Goal: Communication & Community: Participate in discussion

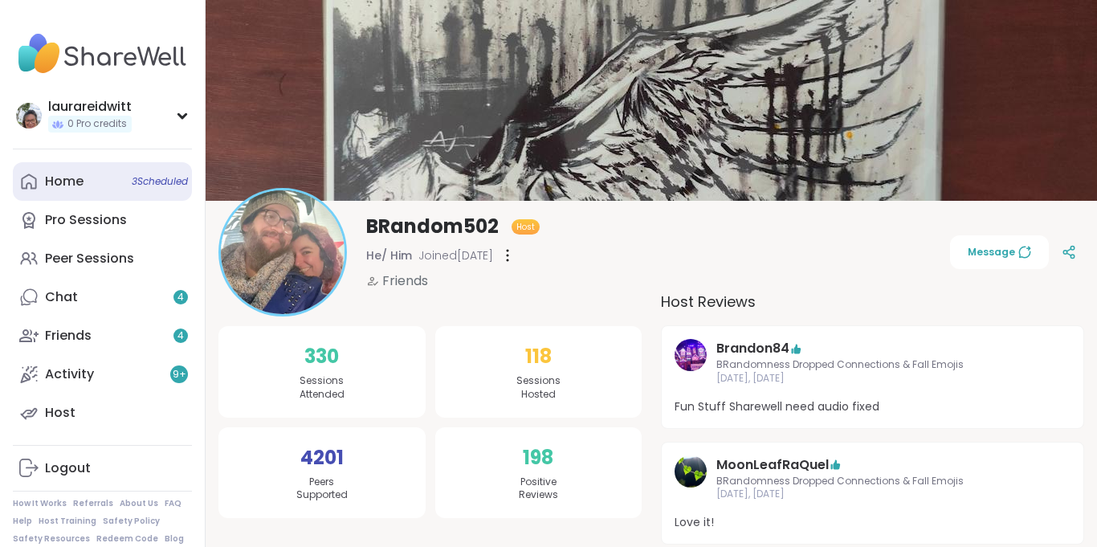
click at [67, 180] on div "Home 3 Scheduled" at bounding box center [64, 182] width 39 height 18
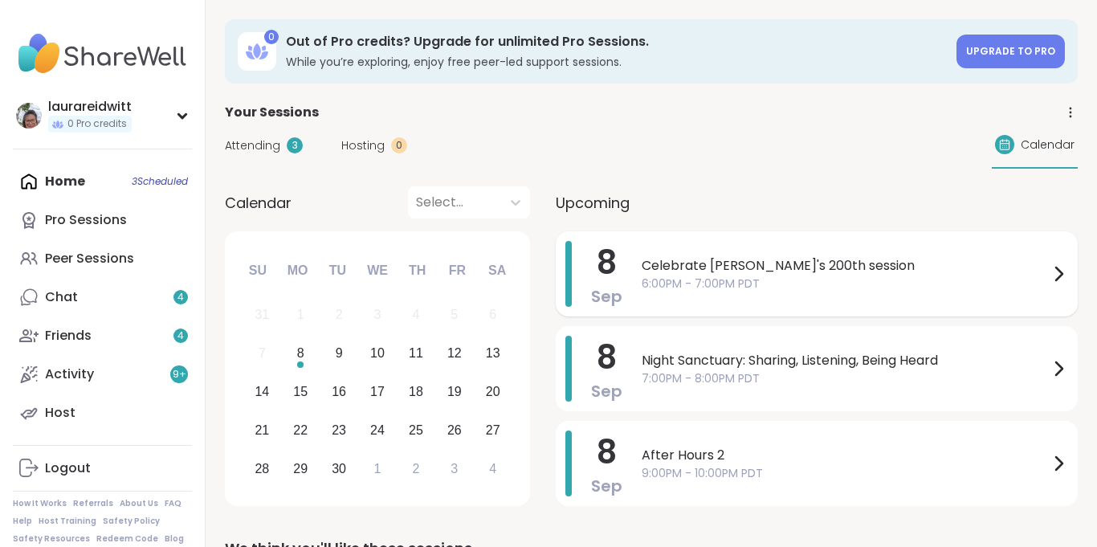
click at [704, 275] on span "6:00PM - 7:00PM PDT" at bounding box center [845, 283] width 407 height 17
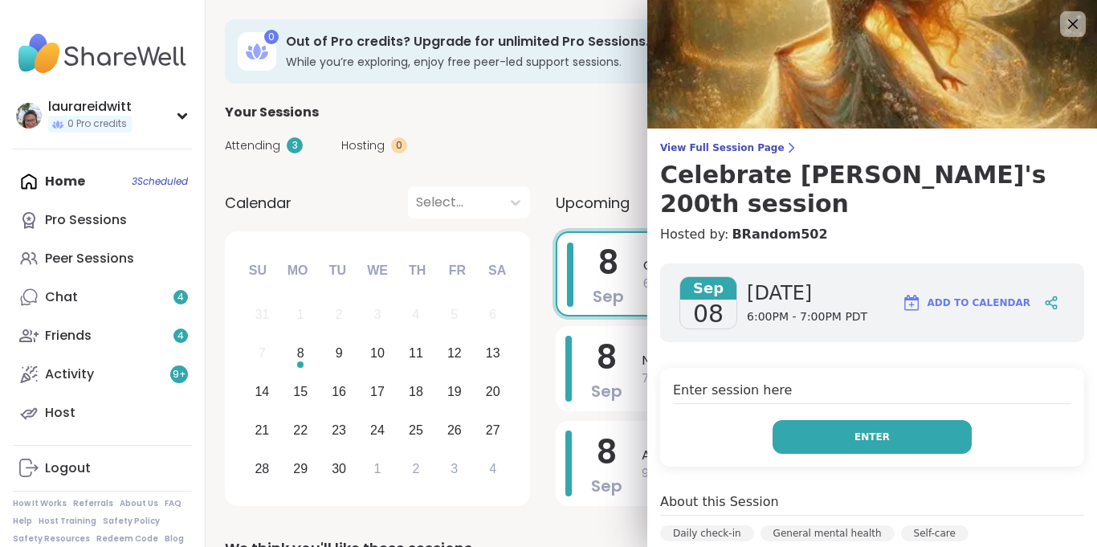
click at [895, 420] on button "Enter" at bounding box center [872, 437] width 199 height 34
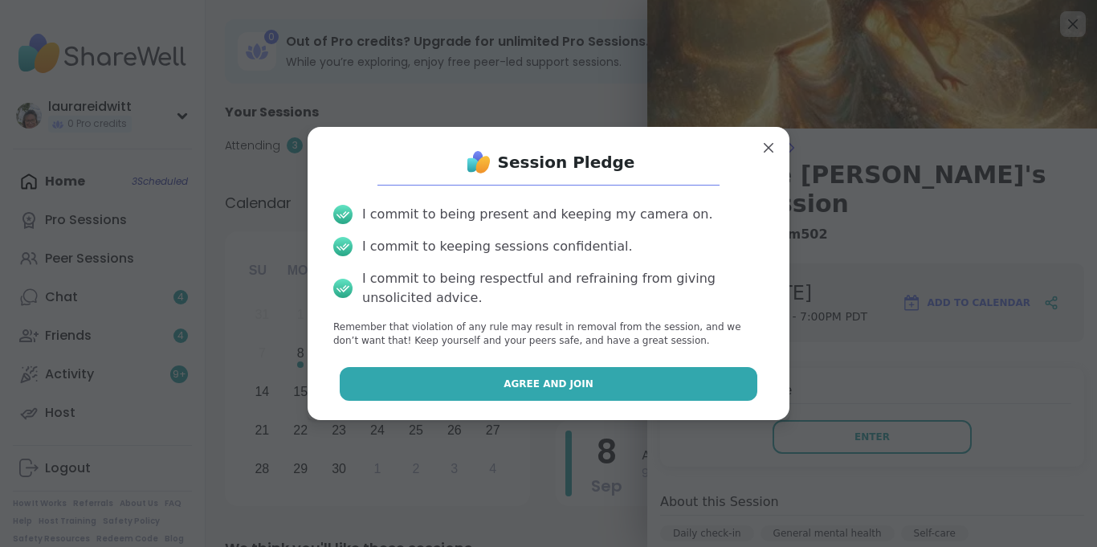
click at [646, 389] on button "Agree and Join" at bounding box center [549, 384] width 418 height 34
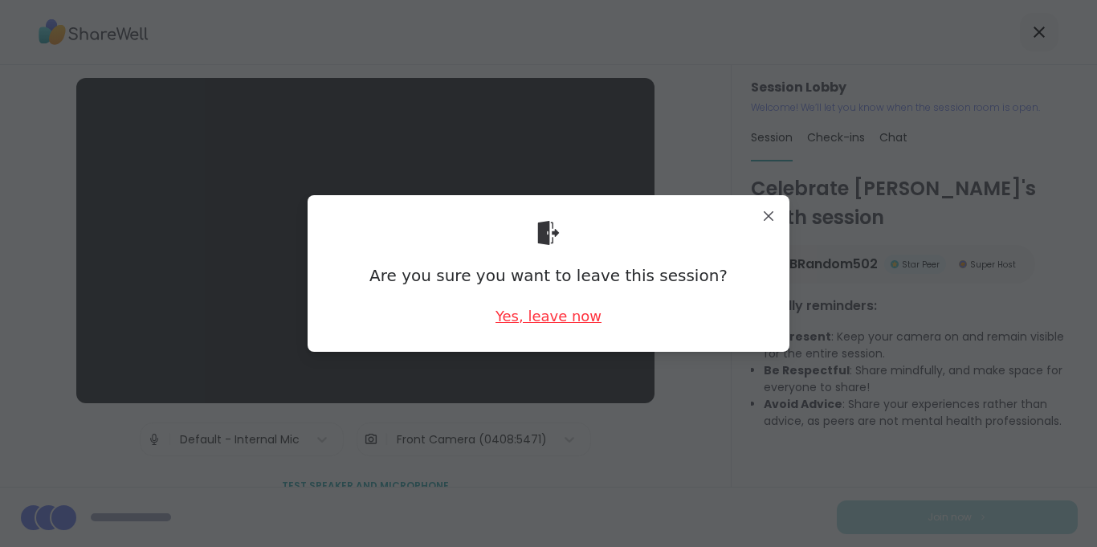
click at [534, 320] on div "Yes, leave now" at bounding box center [548, 316] width 106 height 20
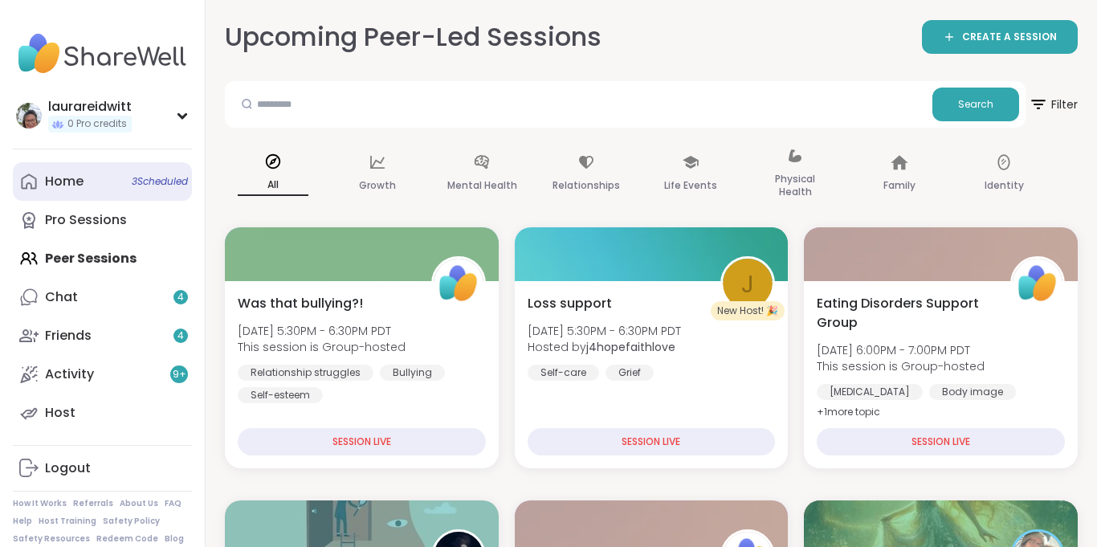
click at [92, 174] on link "Home 3 Scheduled" at bounding box center [102, 181] width 179 height 39
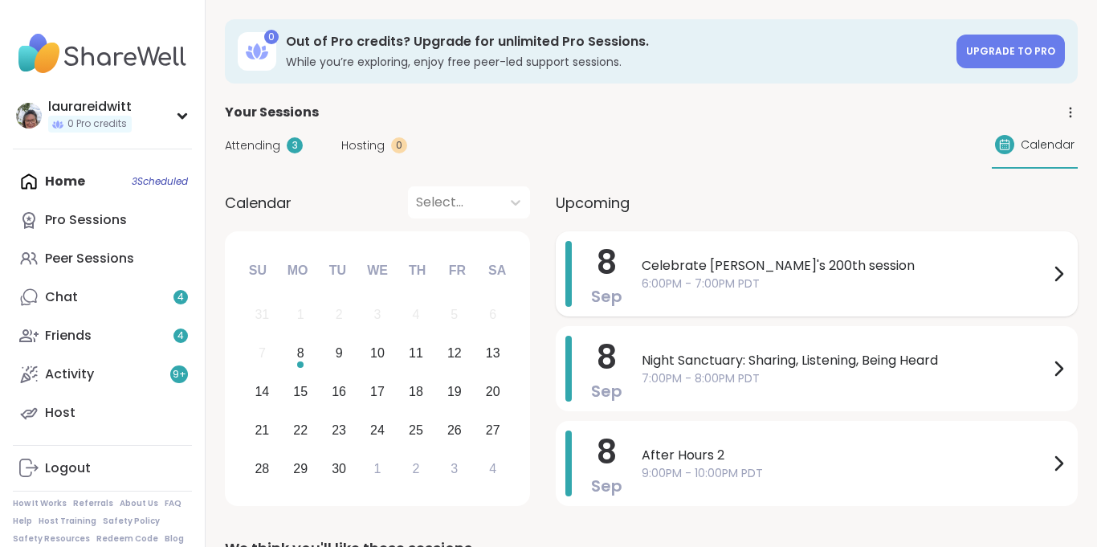
click at [791, 279] on span "6:00PM - 7:00PM PDT" at bounding box center [845, 283] width 407 height 17
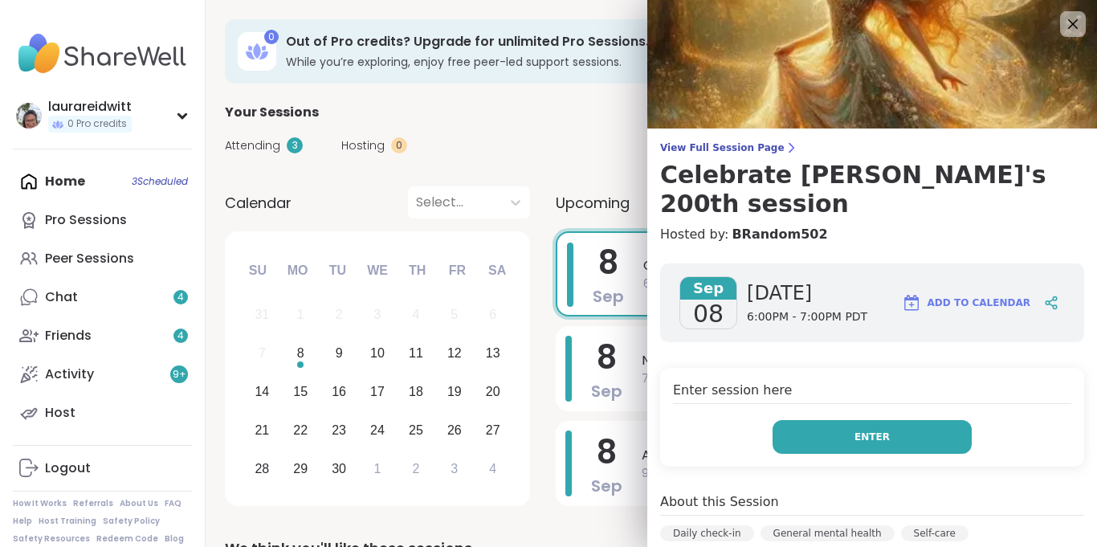
click at [818, 420] on button "Enter" at bounding box center [872, 437] width 199 height 34
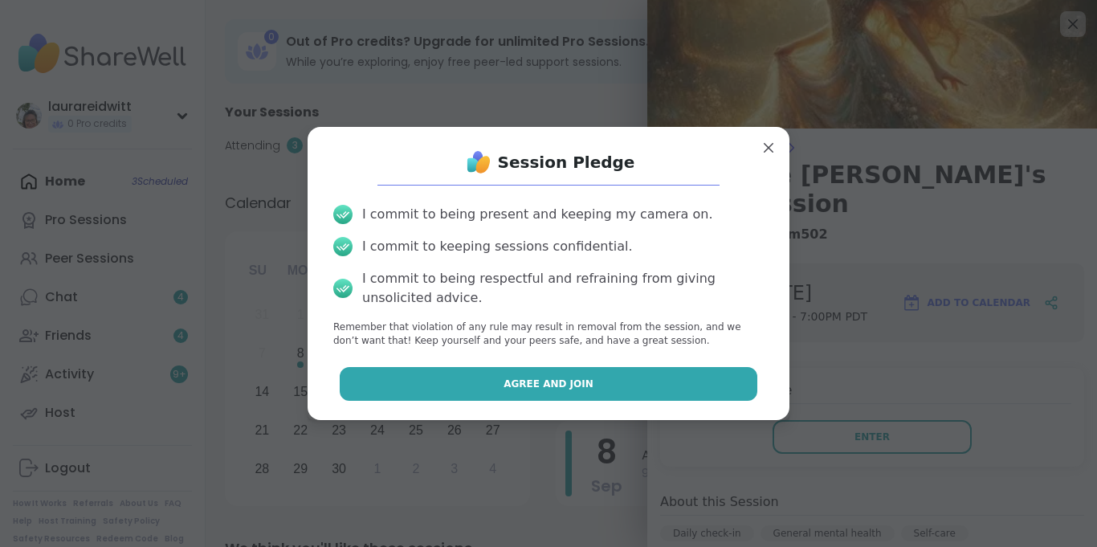
click at [615, 372] on button "Agree and Join" at bounding box center [549, 384] width 418 height 34
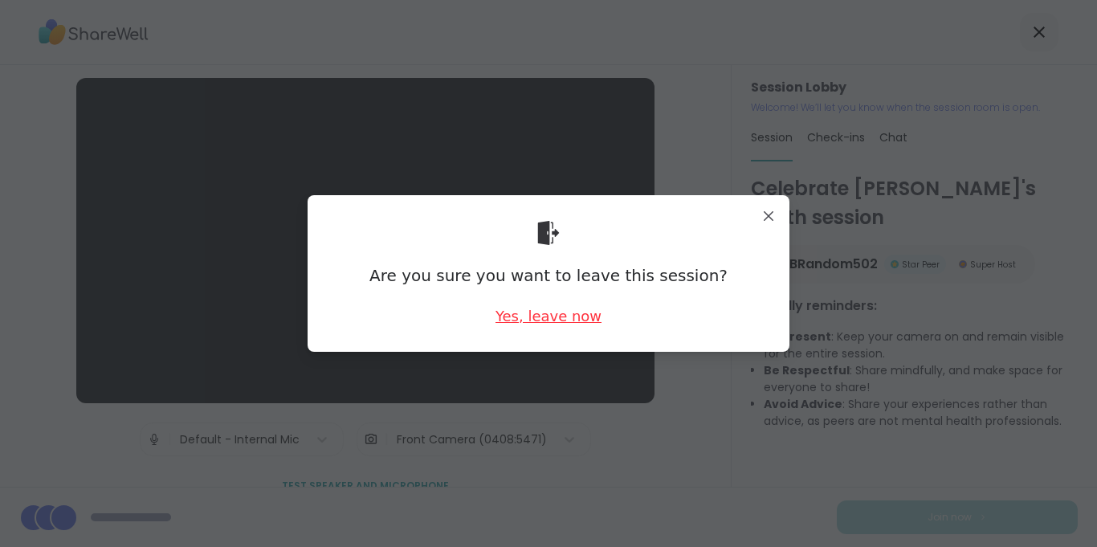
click at [538, 314] on div "Yes, leave now" at bounding box center [548, 316] width 106 height 20
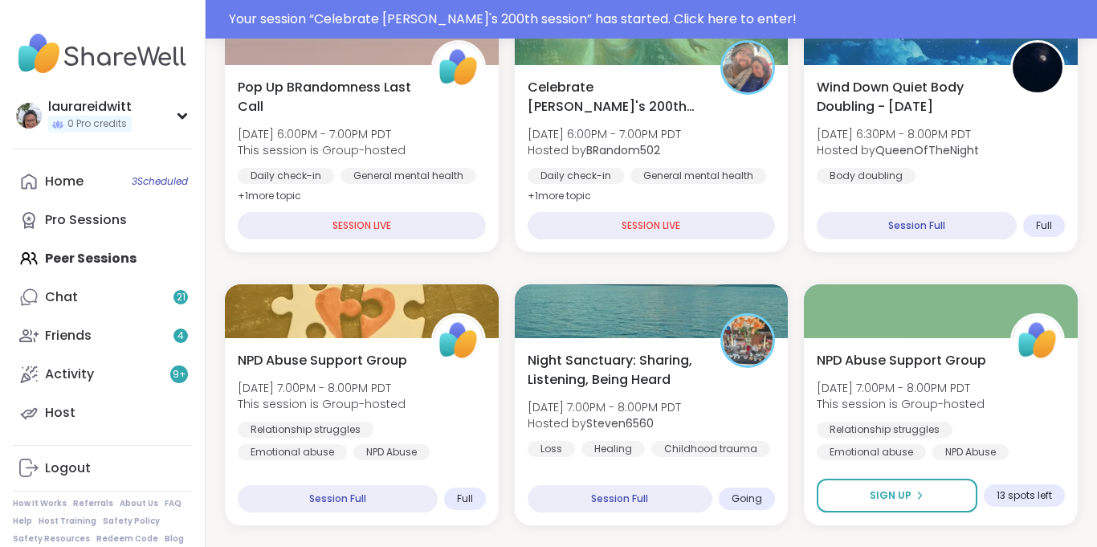
scroll to position [522, 0]
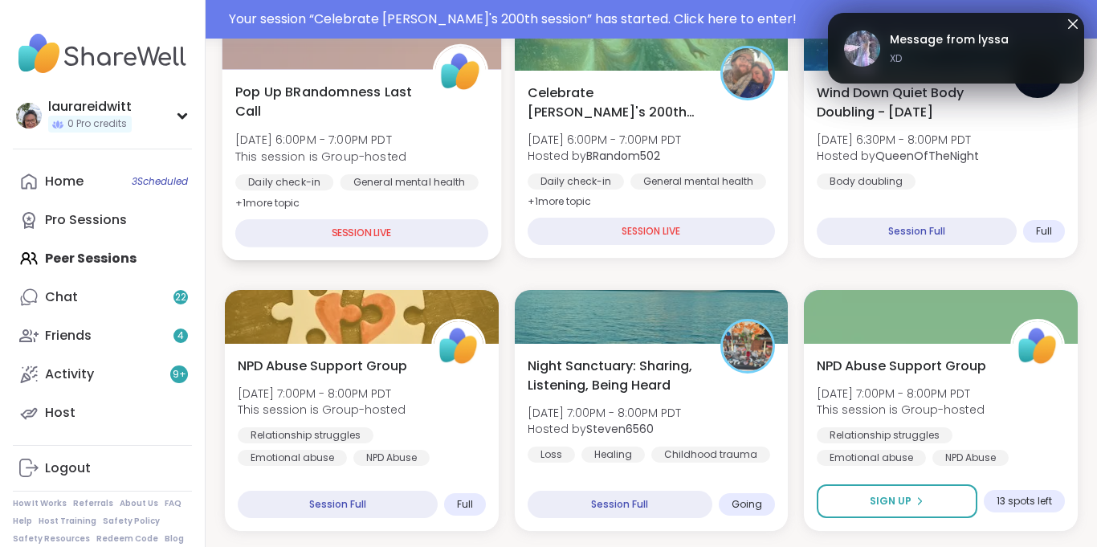
click at [370, 115] on span "Pop Up BRandomness Last Call" at bounding box center [324, 101] width 179 height 39
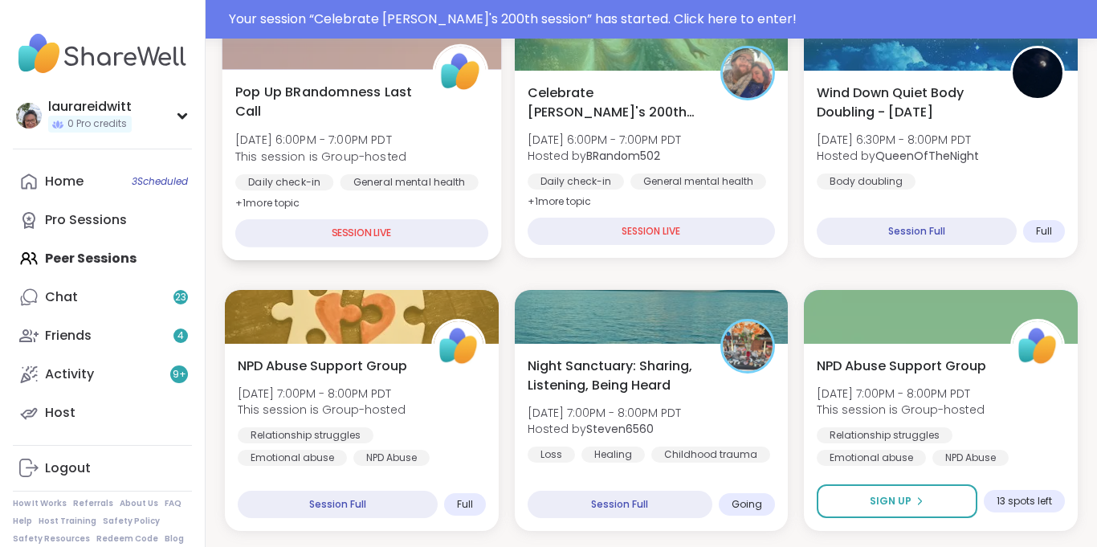
click at [419, 237] on div "SESSION LIVE" at bounding box center [361, 233] width 253 height 28
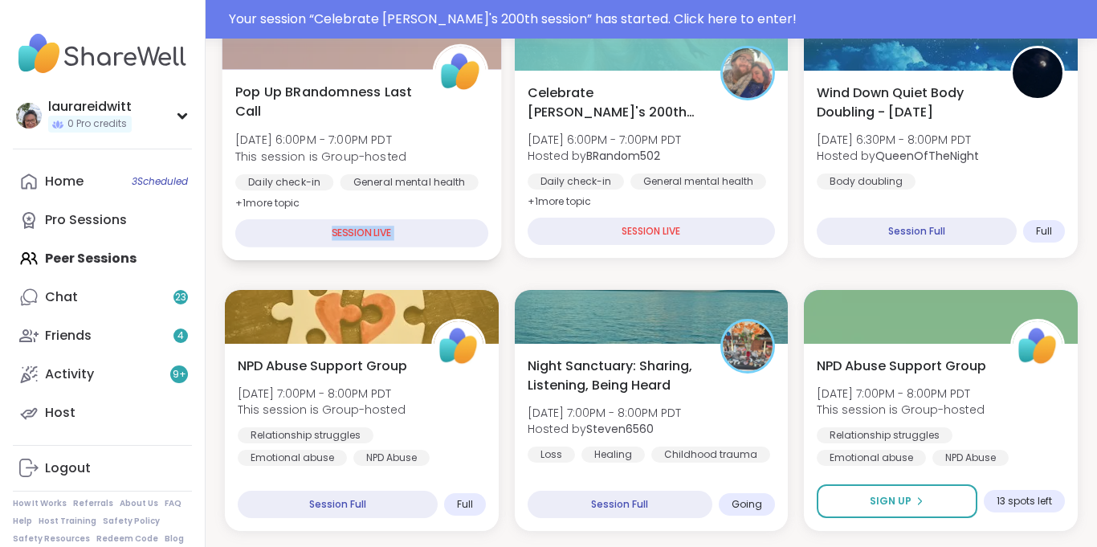
click at [419, 237] on div "SESSION LIVE" at bounding box center [361, 233] width 253 height 28
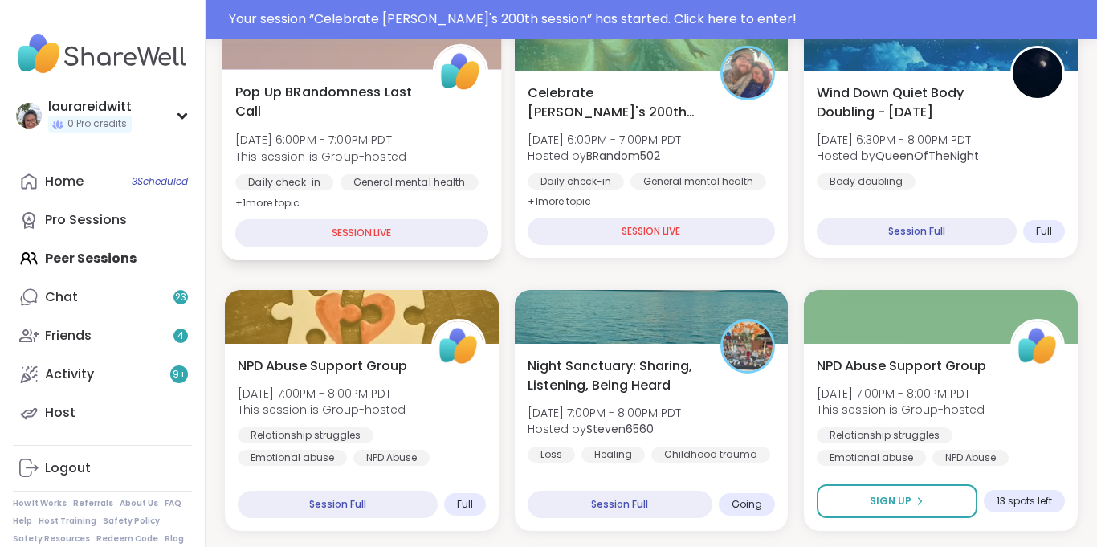
click at [419, 237] on div "SESSION LIVE" at bounding box center [361, 233] width 253 height 28
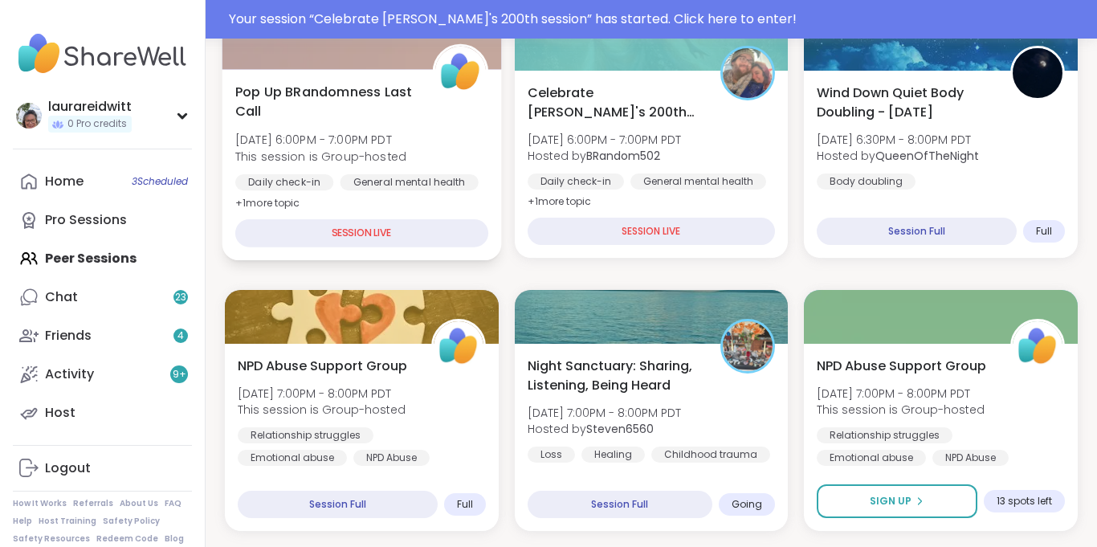
click at [419, 237] on div "SESSION LIVE" at bounding box center [361, 233] width 253 height 28
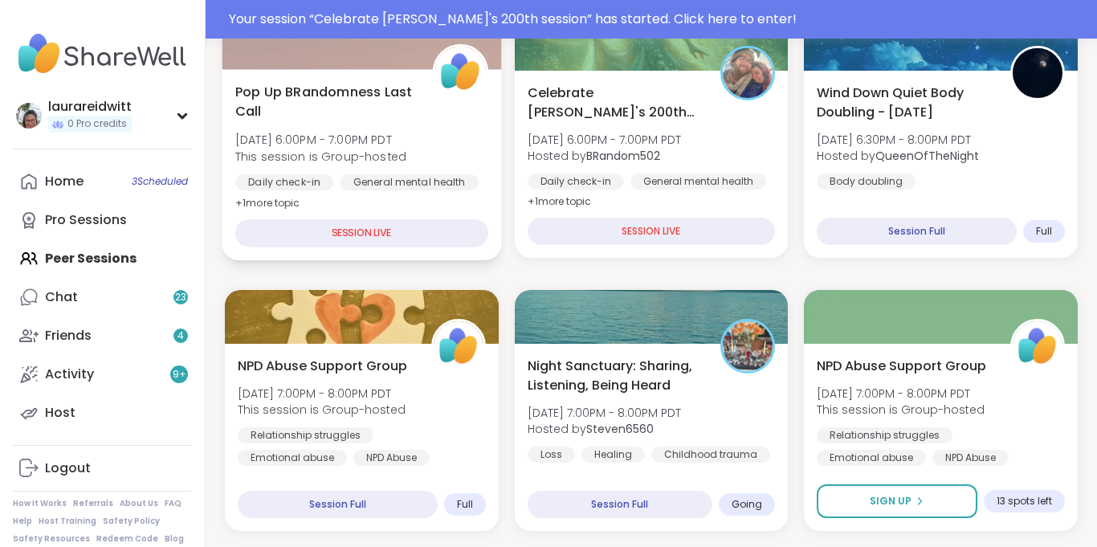
click at [413, 195] on div "Pop Up BRandomness Last Call [DATE] 6:00PM - 7:00PM PDT This session is Group-h…" at bounding box center [361, 164] width 279 height 191
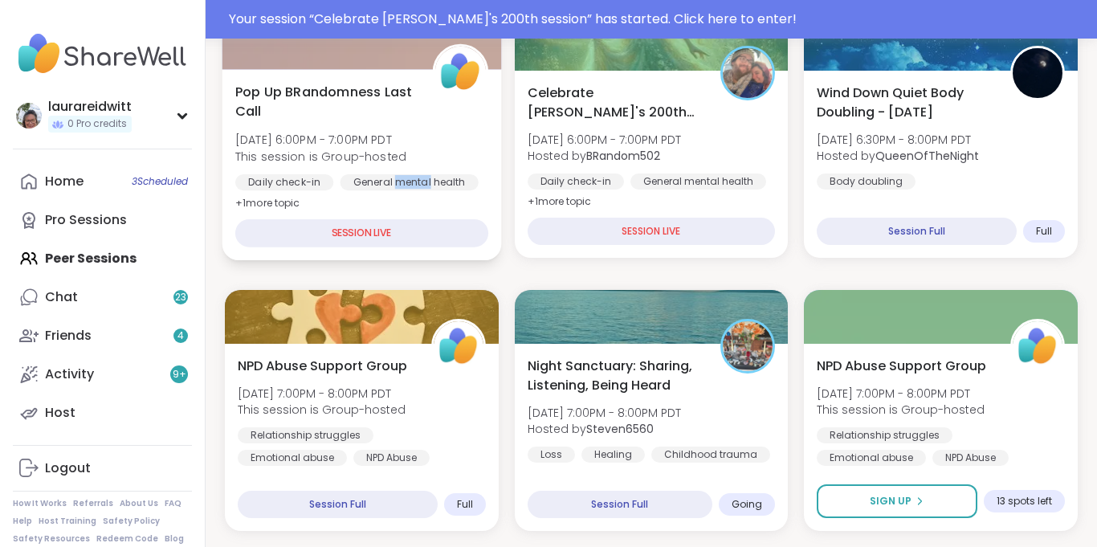
click at [413, 195] on div "Pop Up BRandomness Last Call [DATE] 6:00PM - 7:00PM PDT This session is Group-h…" at bounding box center [361, 164] width 279 height 191
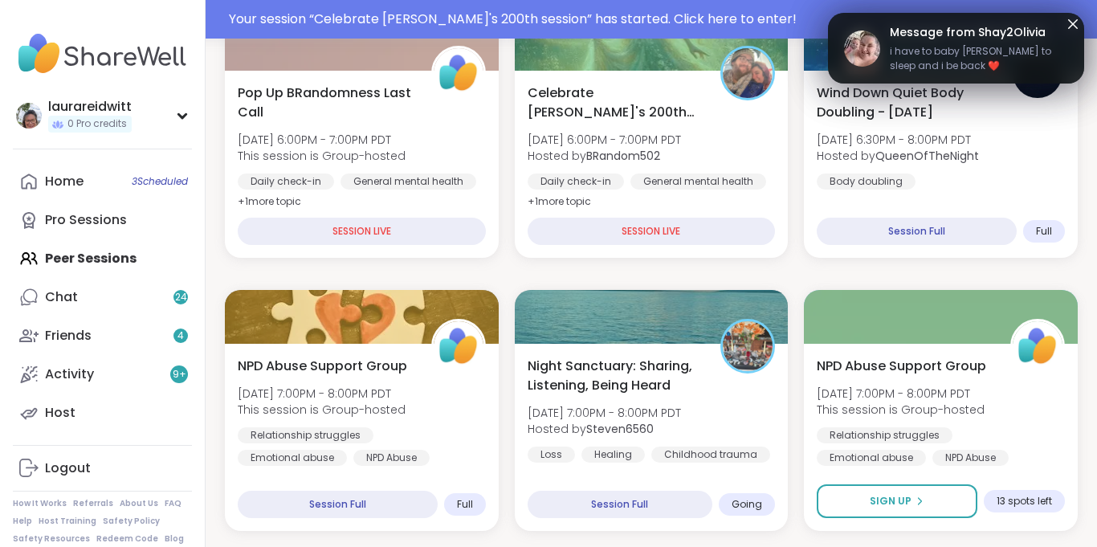
click at [1075, 22] on icon at bounding box center [1072, 23] width 19 height 19
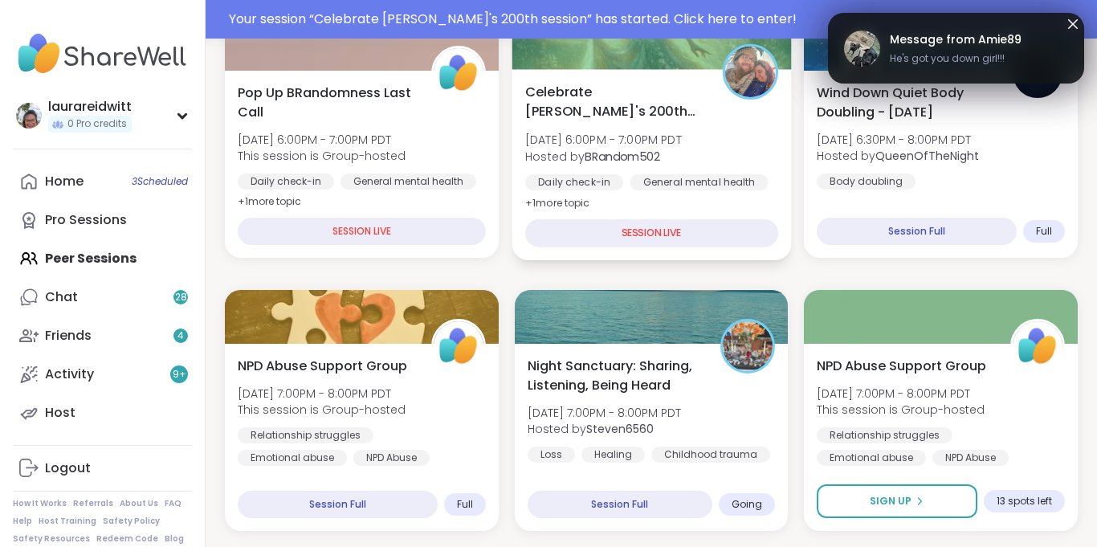
click at [616, 232] on div "SESSION LIVE" at bounding box center [651, 233] width 253 height 28
click at [613, 133] on span "[DATE] 6:00PM - 7:00PM PDT" at bounding box center [603, 140] width 157 height 16
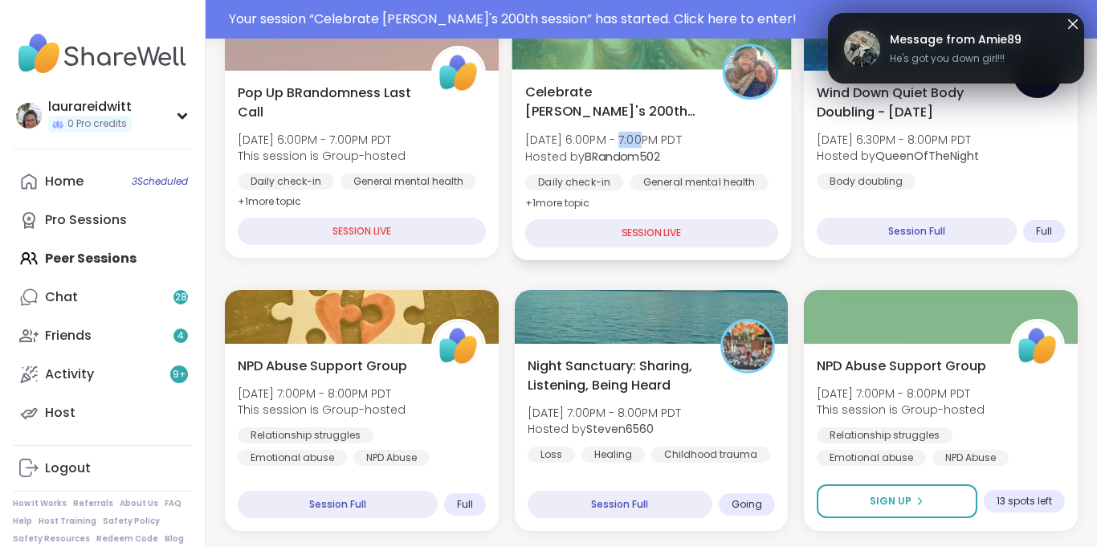
click at [613, 133] on span "[DATE] 6:00PM - 7:00PM PDT" at bounding box center [603, 140] width 157 height 16
click at [612, 127] on div "Celebrate [PERSON_NAME]'s 200th session [DATE] 6:00PM - 7:00PM PDT Hosted by BR…" at bounding box center [651, 147] width 253 height 131
click at [608, 79] on div "Celebrate [PERSON_NAME]'s 200th session [DATE] 6:00PM - 7:00PM PDT Hosted by BR…" at bounding box center [651, 164] width 279 height 191
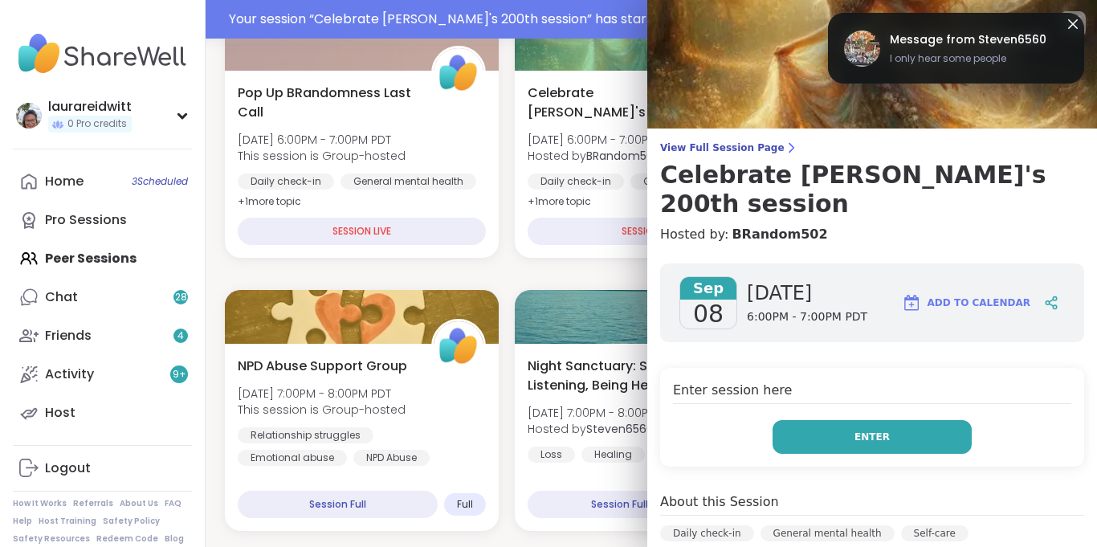
click at [832, 420] on button "Enter" at bounding box center [872, 437] width 199 height 34
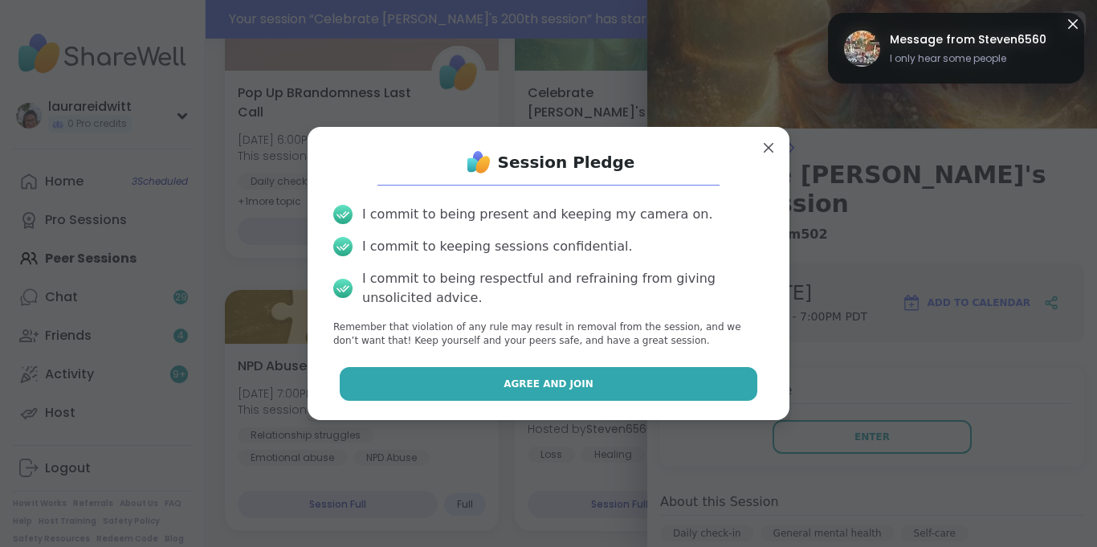
click at [667, 378] on button "Agree and Join" at bounding box center [549, 384] width 418 height 34
